Goal: Transaction & Acquisition: Subscribe to service/newsletter

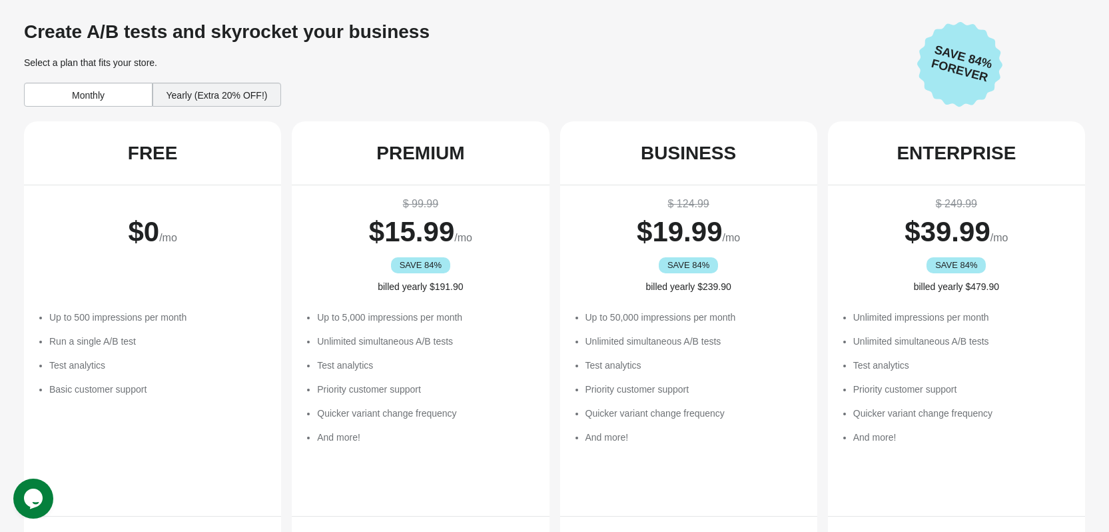
click at [108, 103] on div "Monthly" at bounding box center [88, 95] width 129 height 24
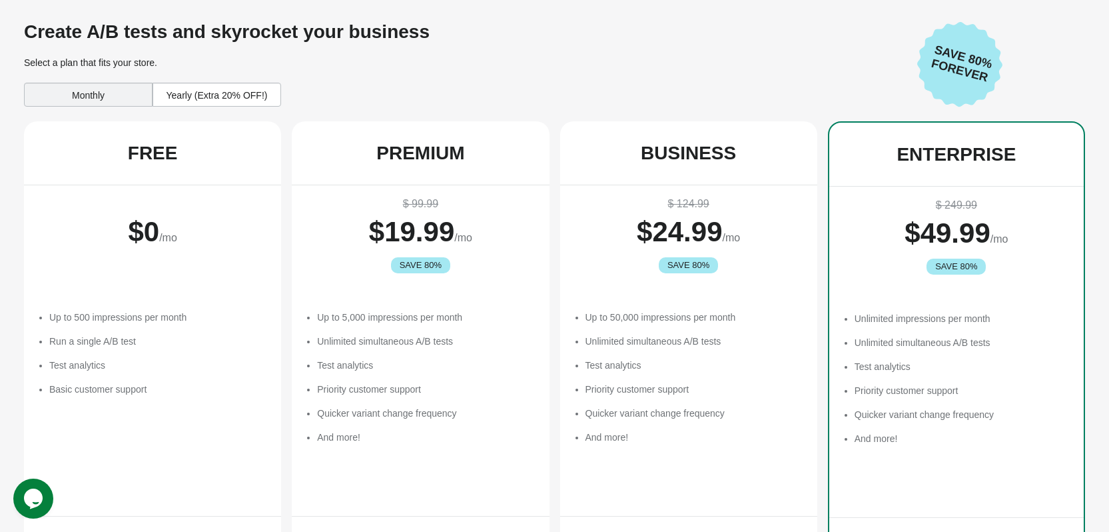
click at [105, 98] on div "Monthly" at bounding box center [88, 95] width 129 height 24
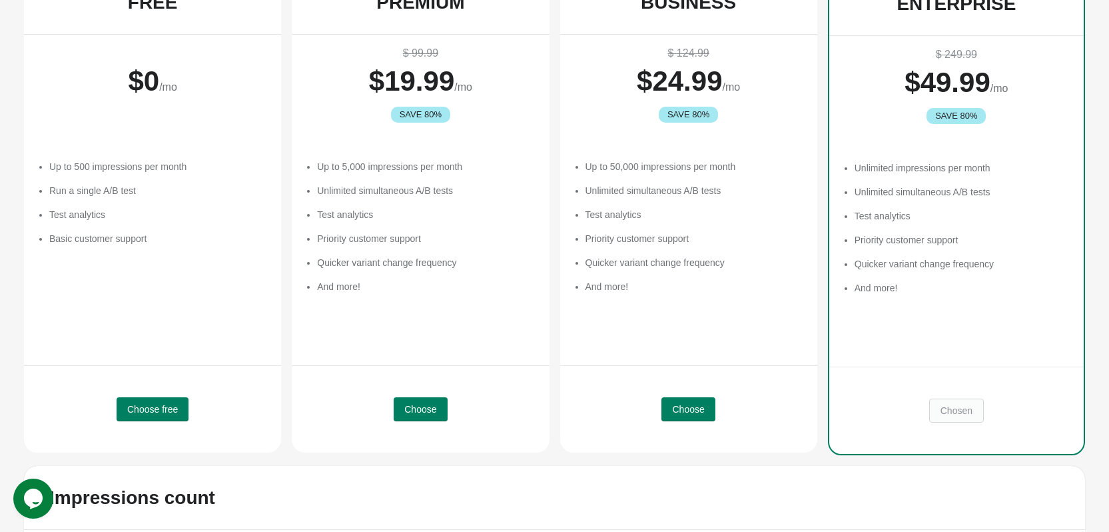
scroll to position [259, 0]
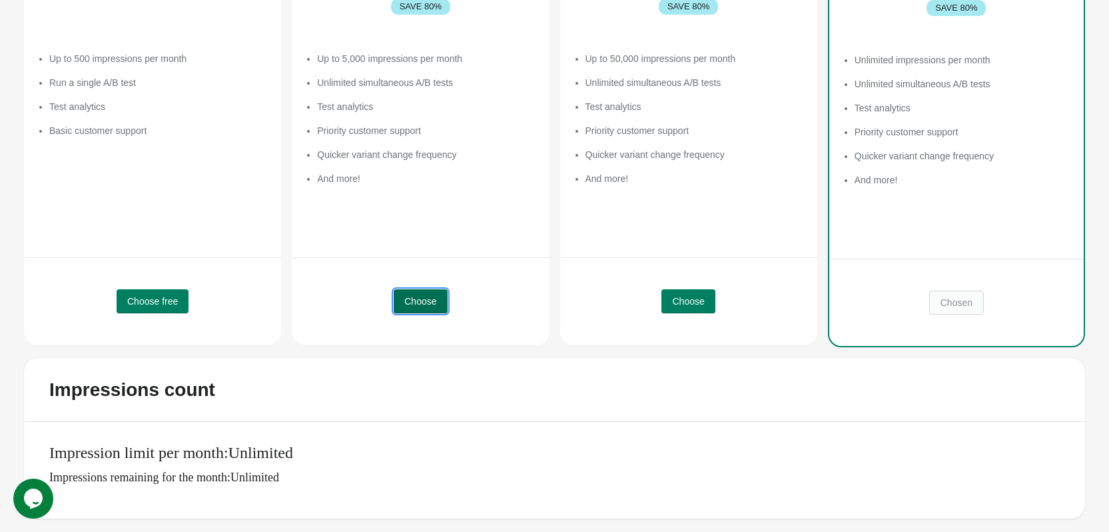
click at [424, 303] on span "Choose" at bounding box center [420, 301] width 32 height 11
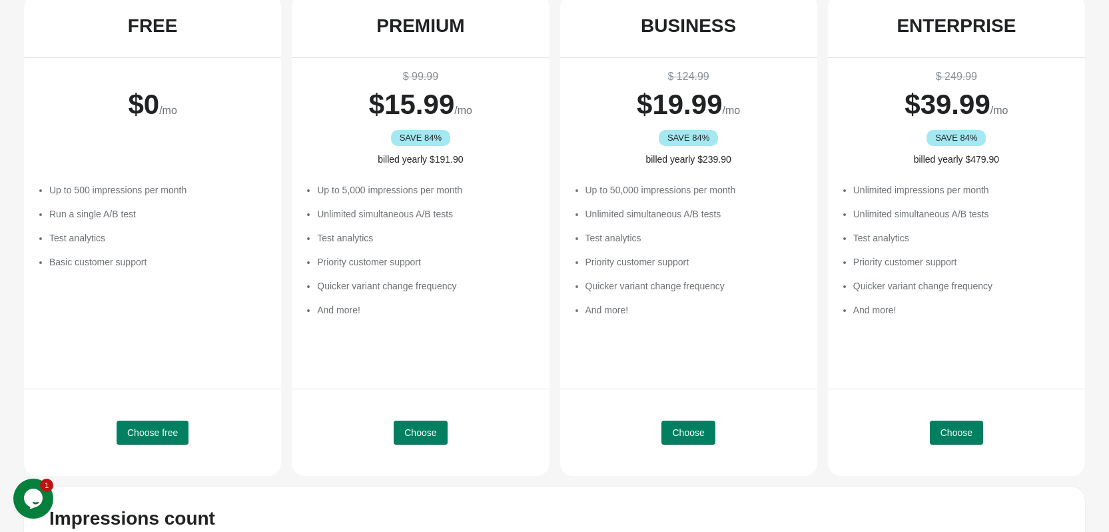
scroll to position [256, 0]
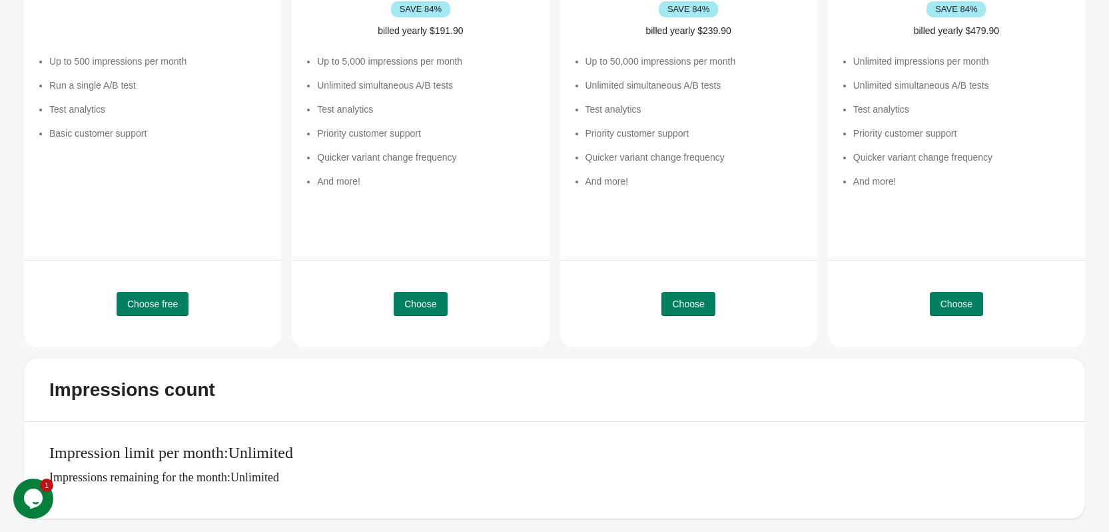
click at [338, 492] on div "Impression limit per month: Unlimited Impressions remaining for the month: Unli…" at bounding box center [554, 470] width 1061 height 97
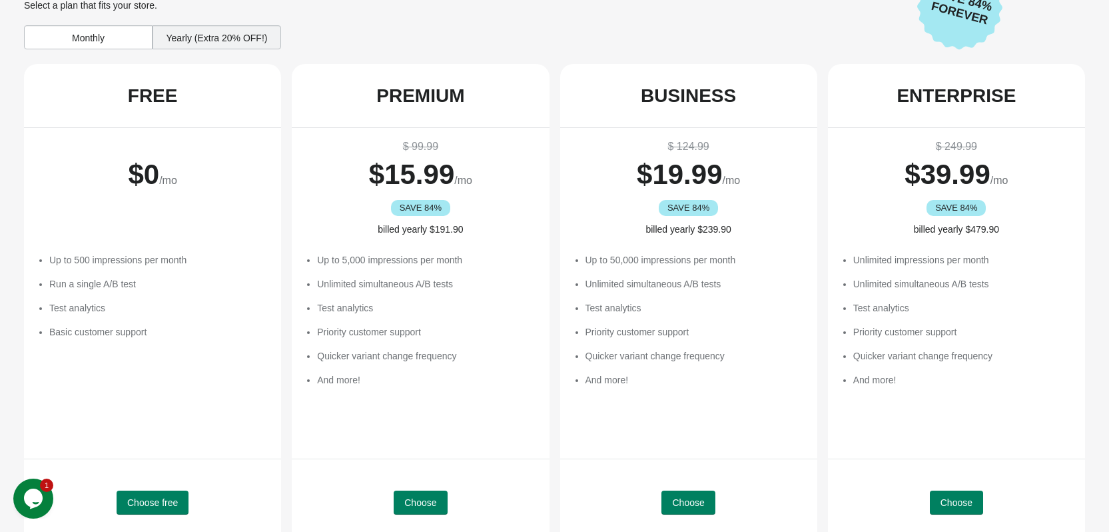
scroll to position [0, 0]
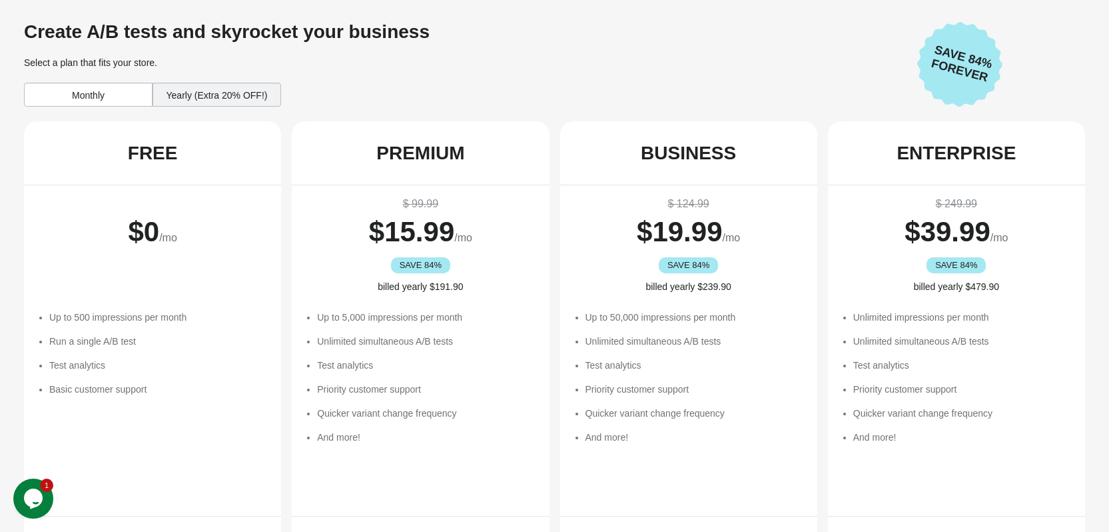
click at [131, 99] on div "Monthly" at bounding box center [88, 95] width 129 height 24
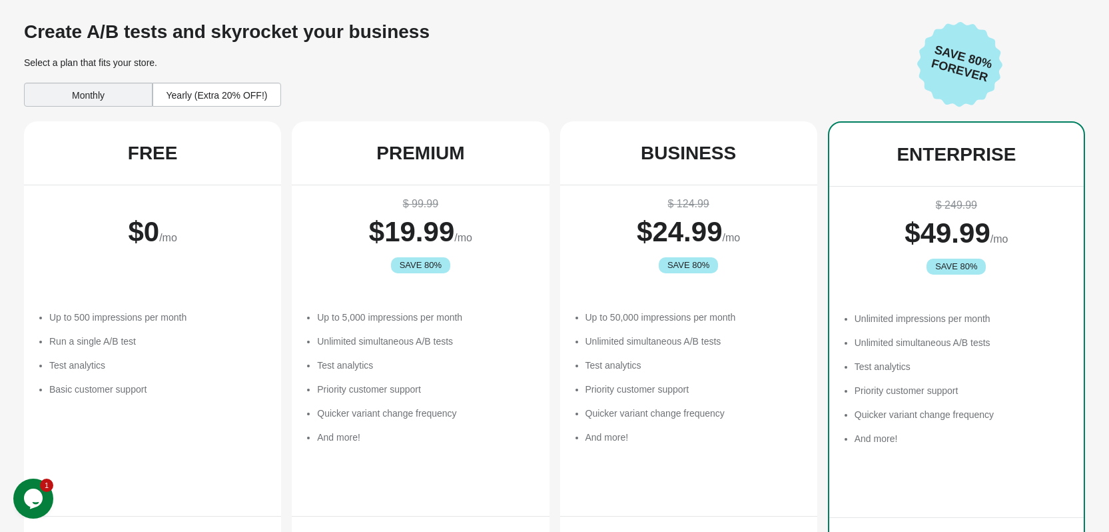
click at [127, 99] on div "Monthly" at bounding box center [88, 95] width 129 height 24
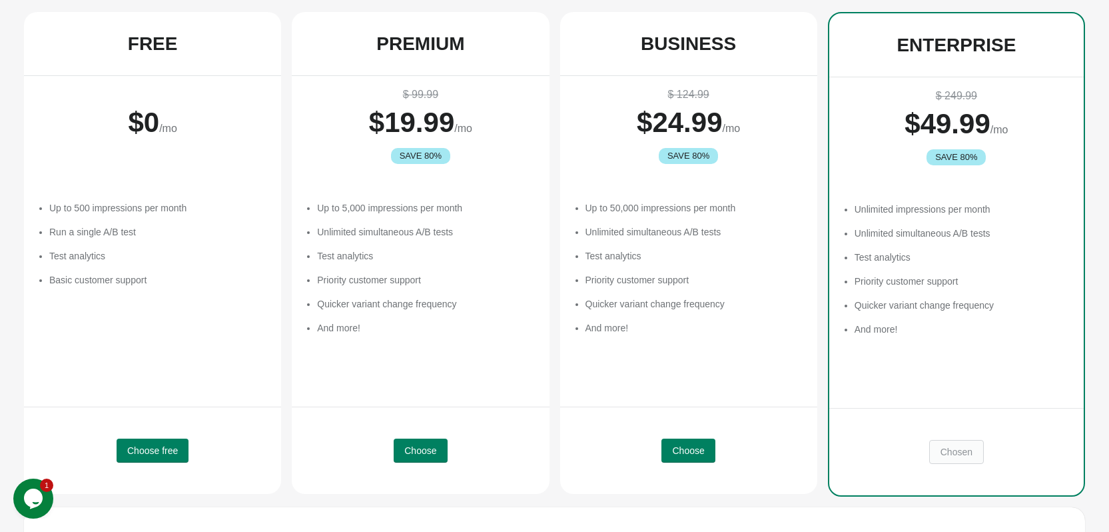
scroll to position [259, 0]
